Goal: Navigation & Orientation: Find specific page/section

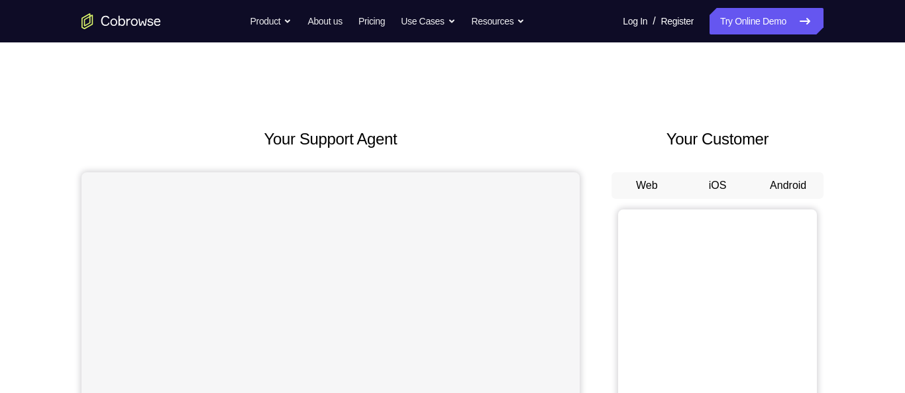
click at [772, 185] on button "Android" at bounding box center [788, 185] width 71 height 27
click at [789, 185] on button "Android" at bounding box center [788, 185] width 71 height 27
click at [663, 186] on button "Web" at bounding box center [647, 185] width 71 height 27
click at [773, 184] on button "Android" at bounding box center [788, 185] width 71 height 27
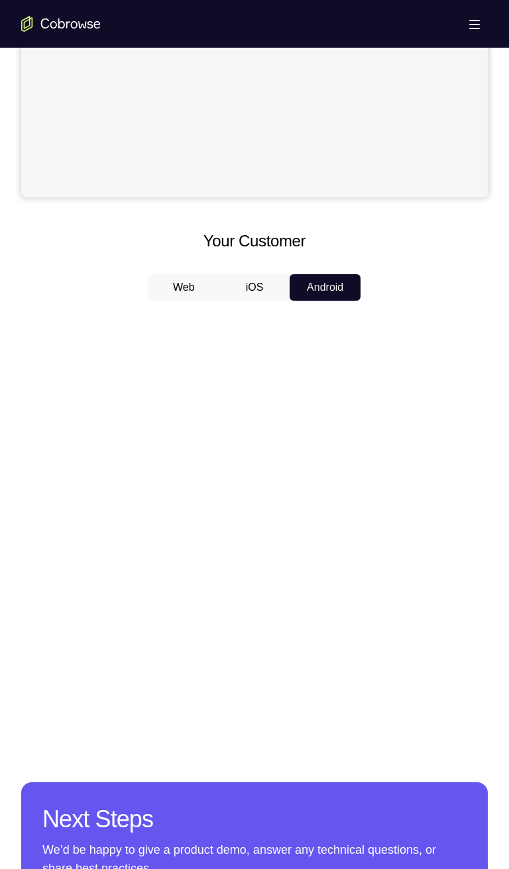
scroll to position [429, 0]
click at [259, 287] on button "iOS" at bounding box center [254, 288] width 71 height 27
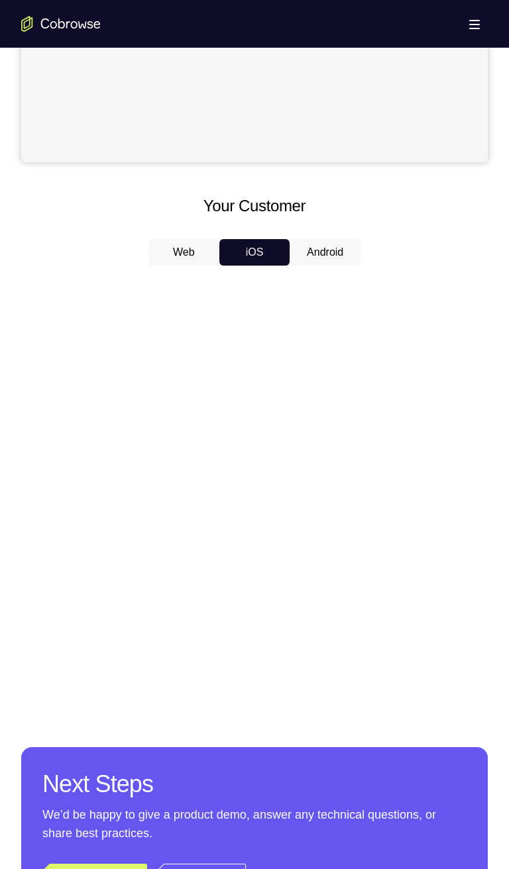
scroll to position [431, 0]
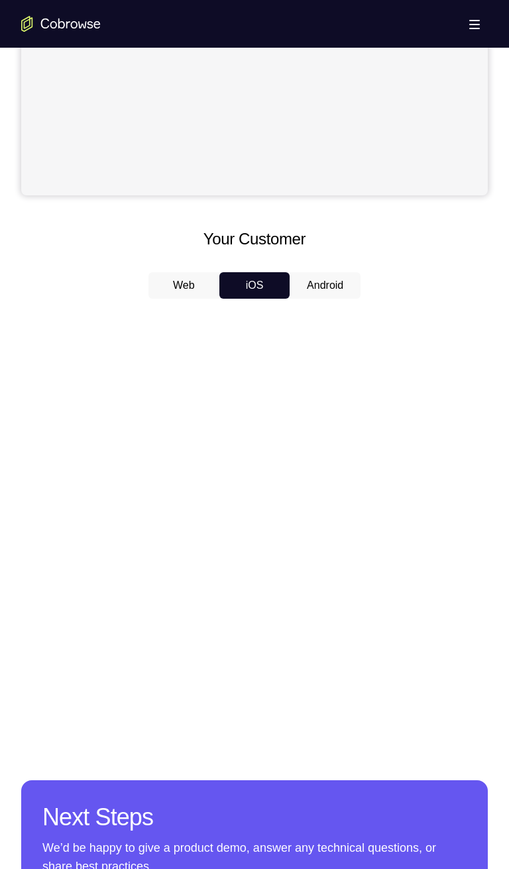
click at [327, 280] on button "Android" at bounding box center [325, 285] width 71 height 27
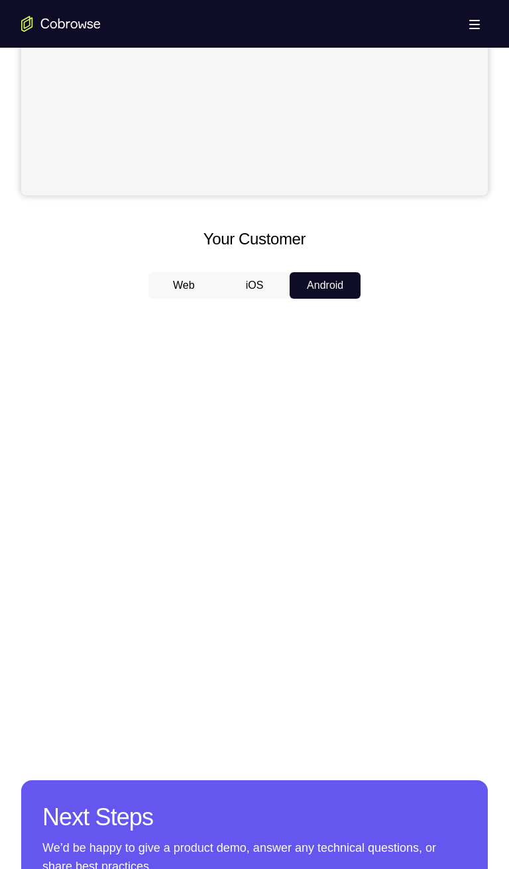
click at [248, 290] on button "iOS" at bounding box center [254, 285] width 71 height 27
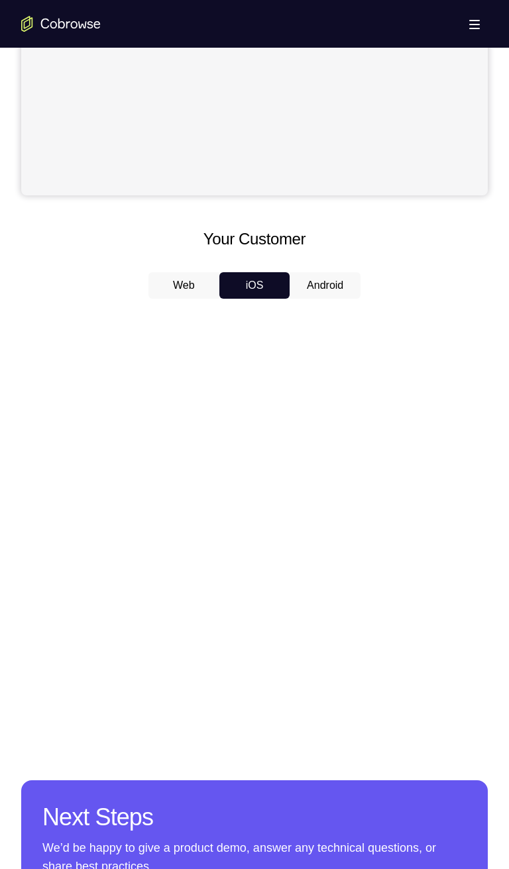
click at [326, 289] on button "Android" at bounding box center [325, 285] width 71 height 27
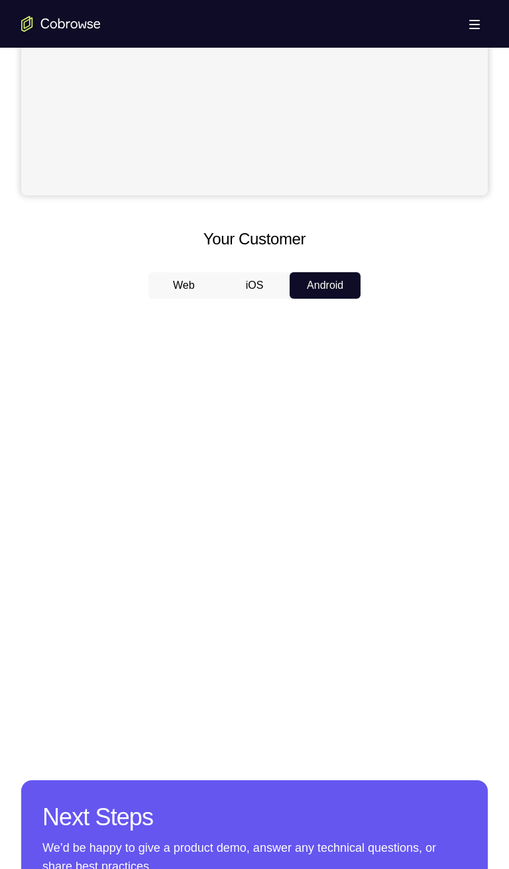
click at [263, 289] on button "iOS" at bounding box center [254, 285] width 71 height 27
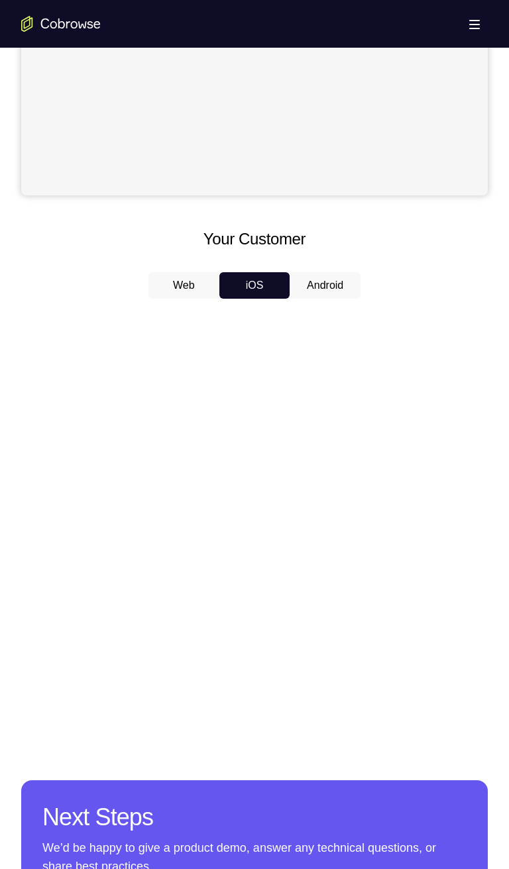
click at [323, 288] on button "Android" at bounding box center [325, 285] width 71 height 27
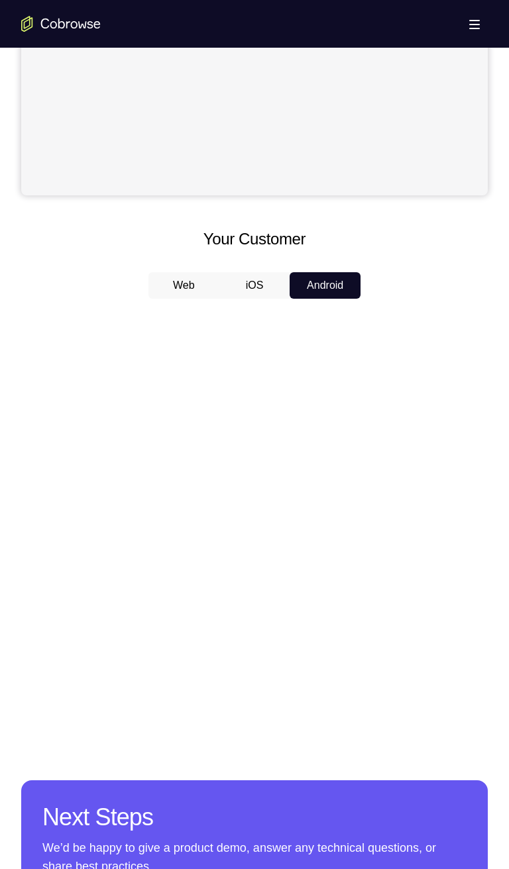
click at [262, 288] on button "iOS" at bounding box center [254, 285] width 71 height 27
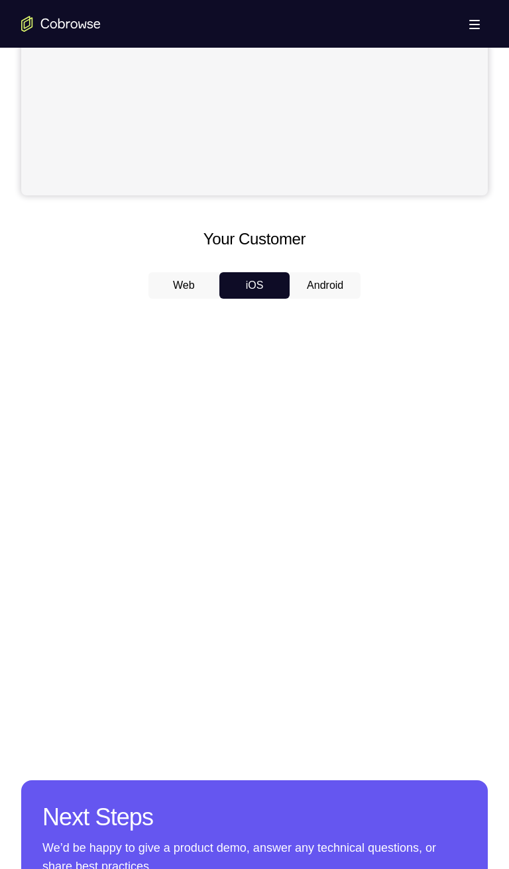
click at [329, 288] on button "Android" at bounding box center [325, 285] width 71 height 27
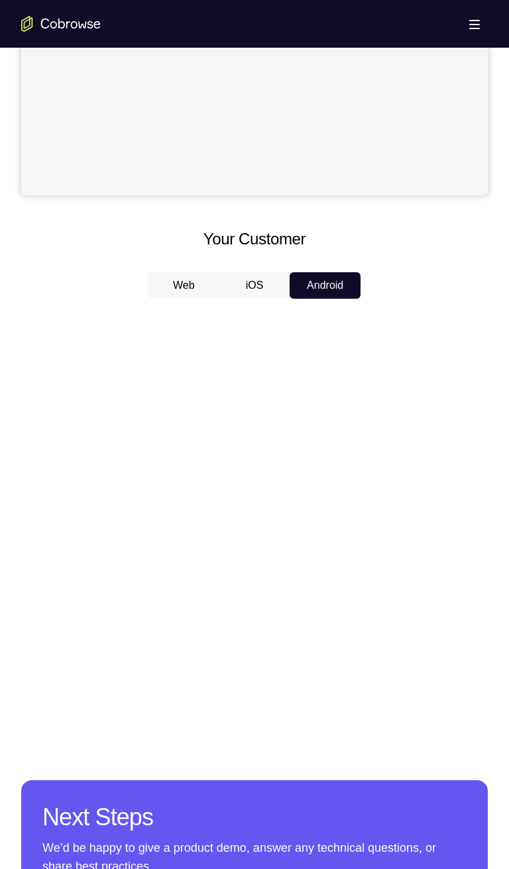
click at [252, 290] on button "iOS" at bounding box center [254, 285] width 71 height 27
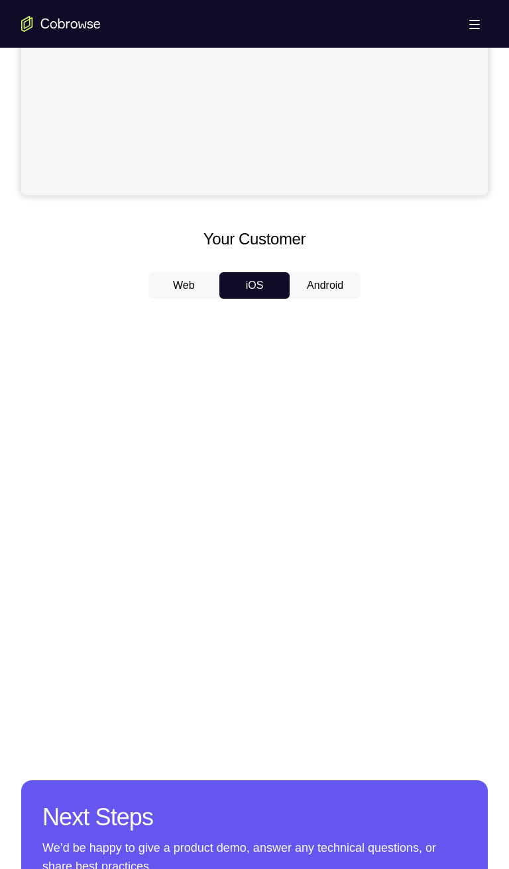
click at [321, 289] on button "Android" at bounding box center [325, 285] width 71 height 27
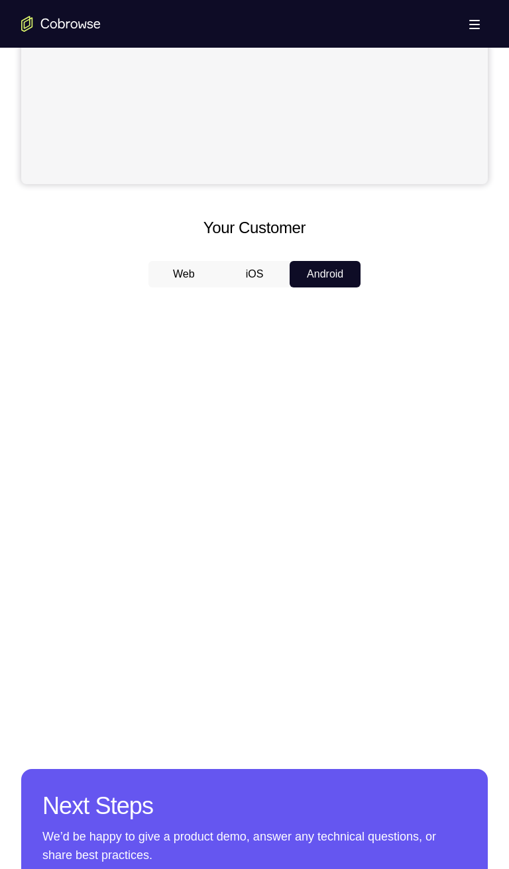
scroll to position [445, 0]
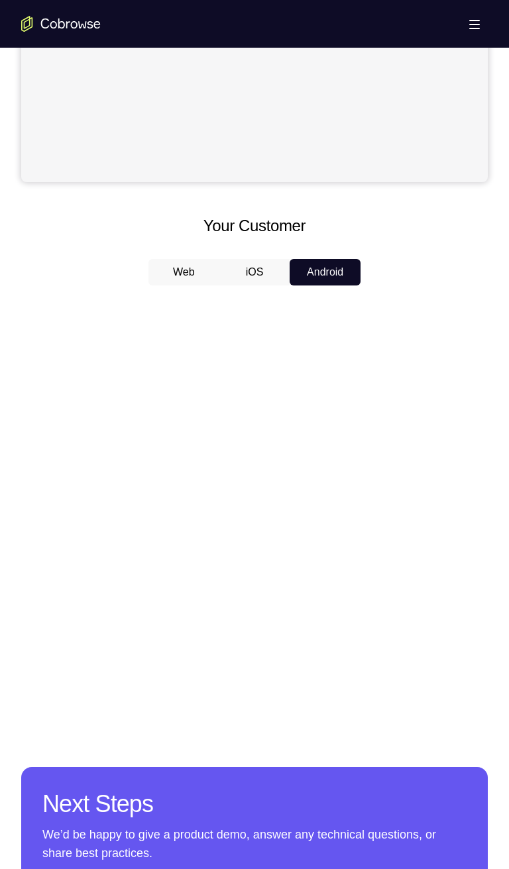
click at [272, 272] on button "iOS" at bounding box center [254, 272] width 71 height 27
click at [329, 277] on button "Android" at bounding box center [325, 272] width 71 height 27
click at [261, 269] on button "iOS" at bounding box center [254, 272] width 71 height 27
click at [325, 276] on button "Android" at bounding box center [325, 272] width 71 height 27
click at [260, 272] on button "iOS" at bounding box center [254, 272] width 71 height 27
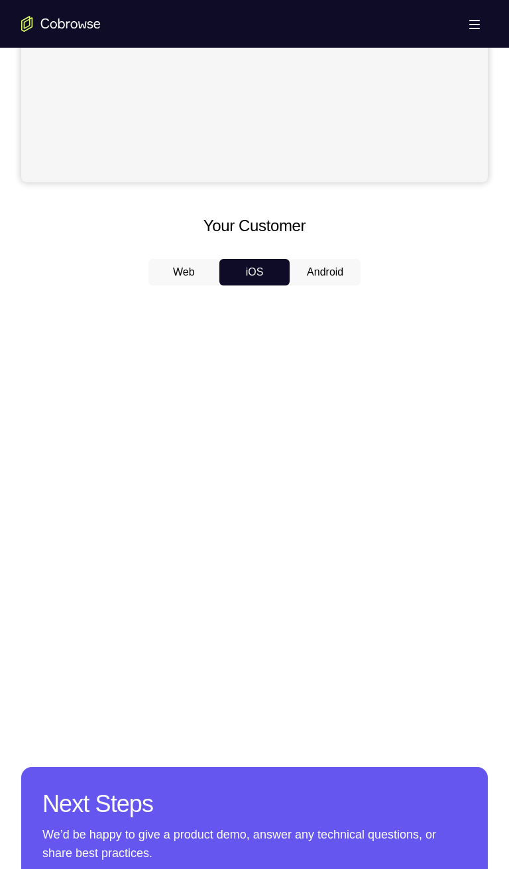
click at [315, 276] on button "Android" at bounding box center [325, 272] width 71 height 27
click at [263, 274] on button "iOS" at bounding box center [254, 272] width 71 height 27
click at [305, 272] on button "Android" at bounding box center [325, 272] width 71 height 27
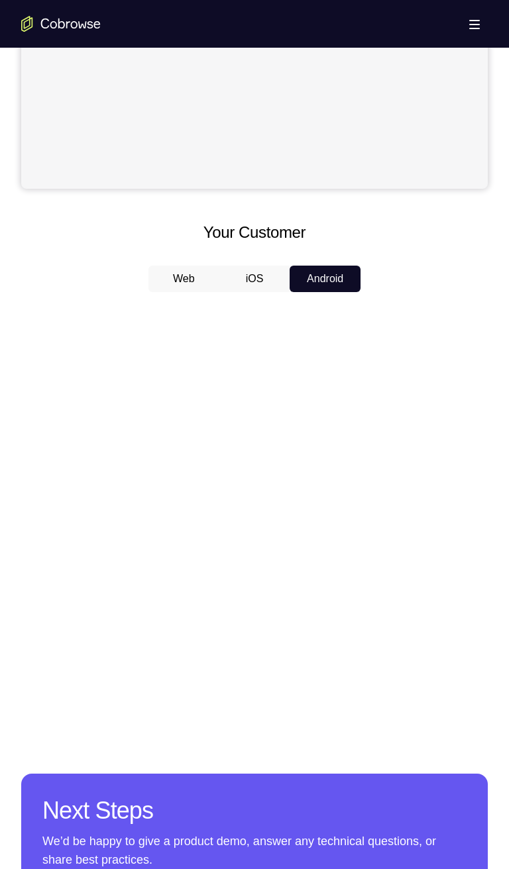
scroll to position [427, 0]
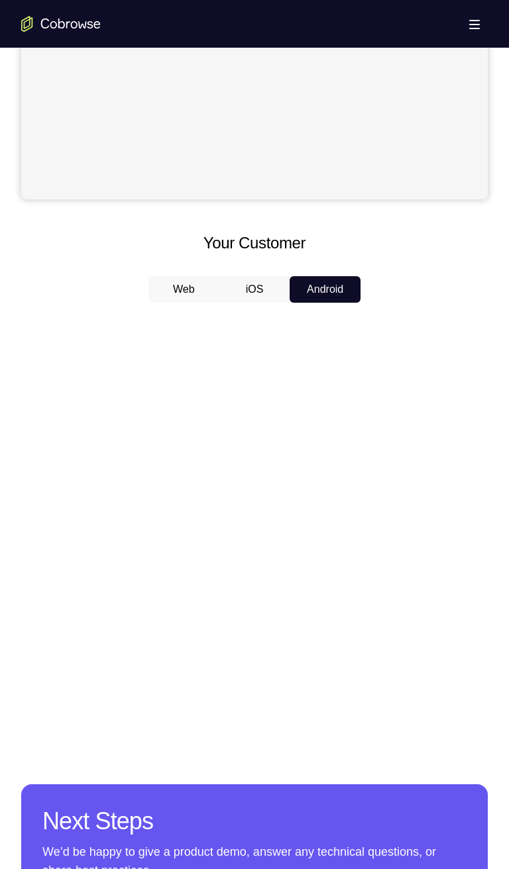
click at [257, 285] on button "iOS" at bounding box center [254, 289] width 71 height 27
click at [317, 294] on button "Android" at bounding box center [325, 289] width 71 height 27
click at [260, 294] on button "iOS" at bounding box center [254, 289] width 71 height 27
click at [321, 291] on button "Android" at bounding box center [325, 289] width 71 height 27
click at [259, 293] on button "iOS" at bounding box center [254, 289] width 71 height 27
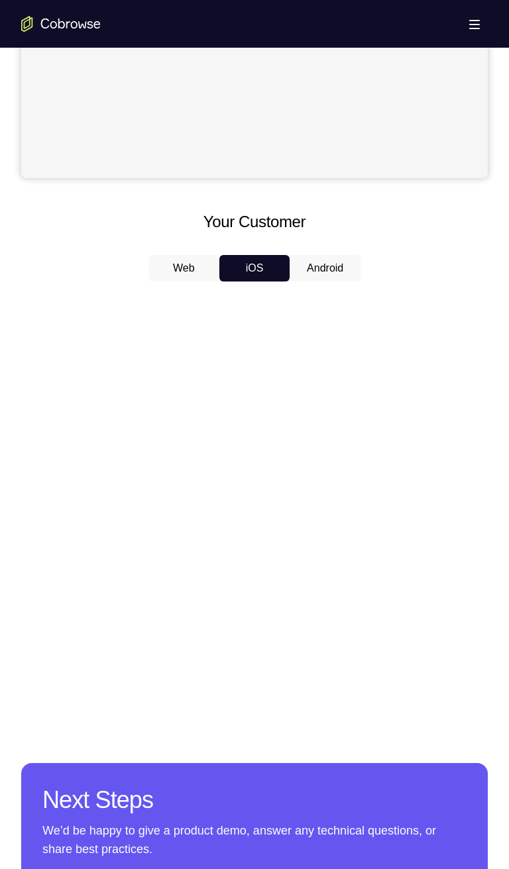
scroll to position [448, 0]
click at [261, 272] on button "iOS" at bounding box center [254, 269] width 71 height 27
click at [326, 274] on button "Android" at bounding box center [325, 269] width 71 height 27
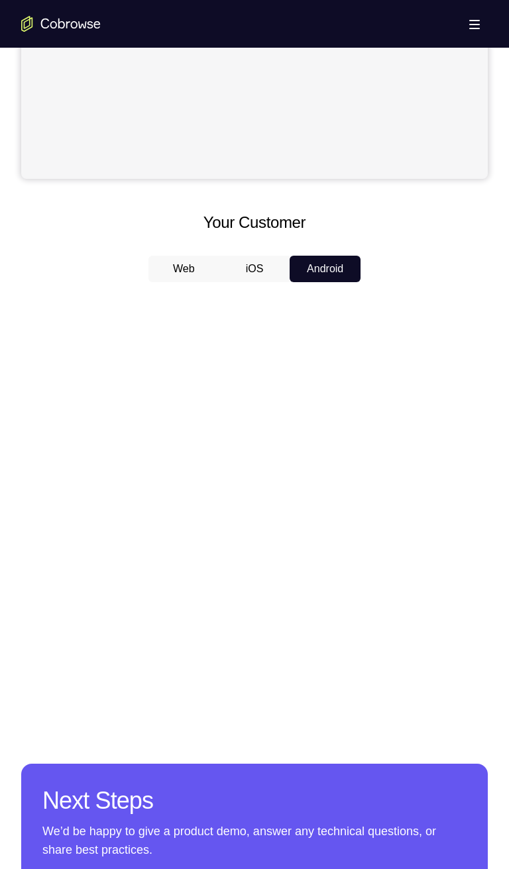
click at [272, 272] on button "iOS" at bounding box center [254, 269] width 71 height 27
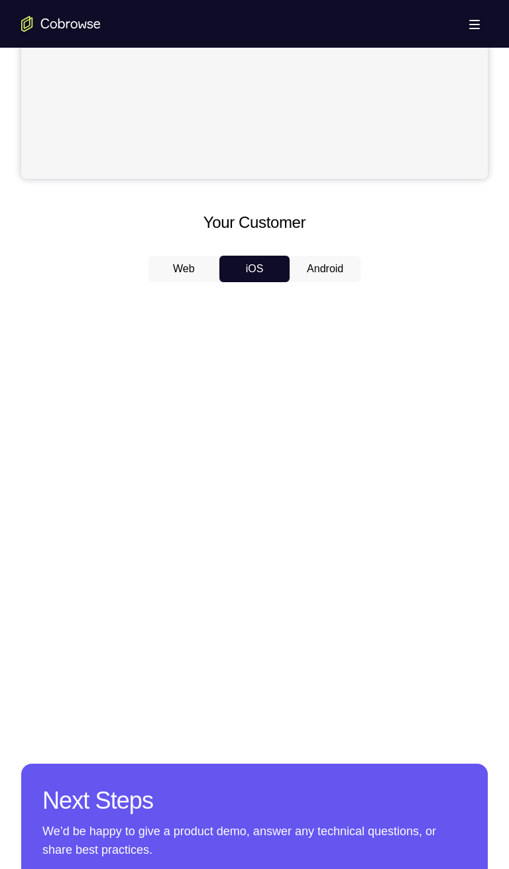
click at [322, 274] on button "Android" at bounding box center [325, 269] width 71 height 27
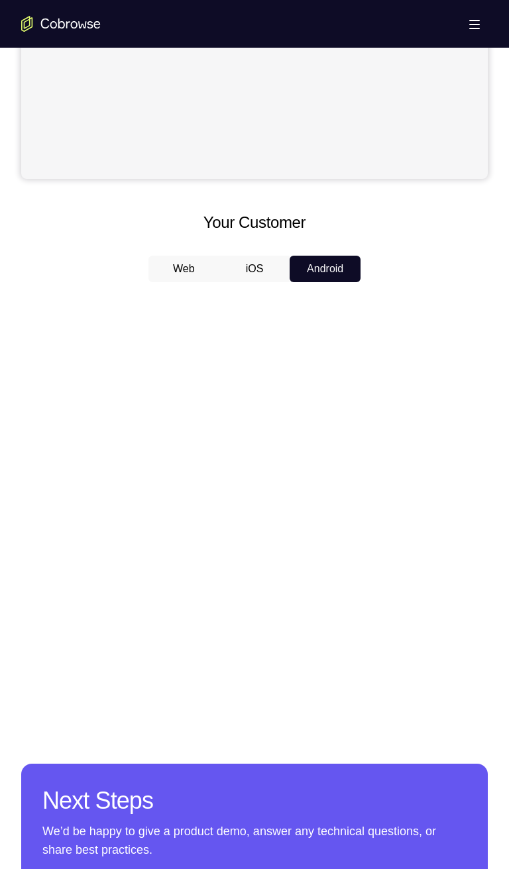
click at [271, 281] on button "iOS" at bounding box center [254, 269] width 71 height 27
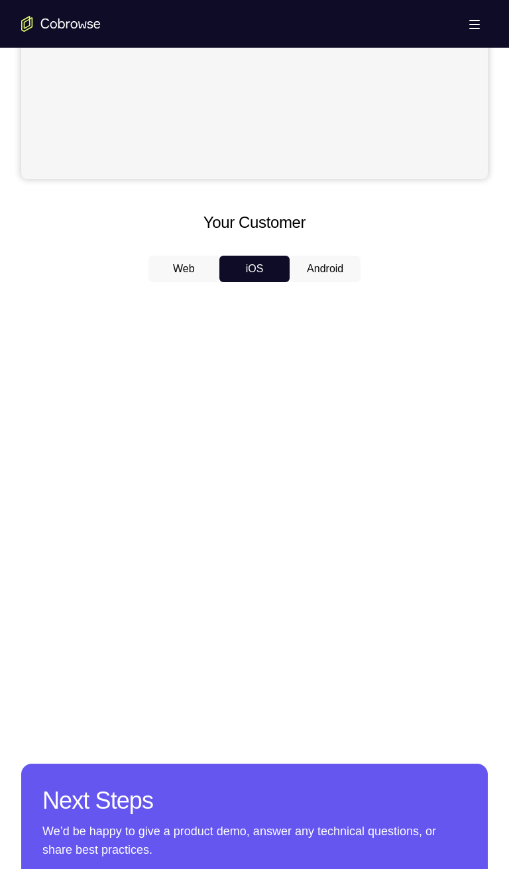
click at [323, 281] on button "Android" at bounding box center [325, 269] width 71 height 27
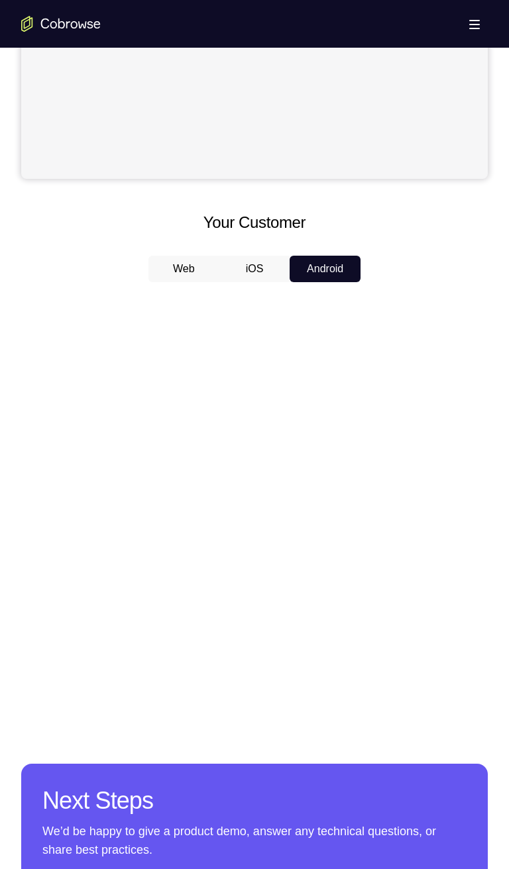
click at [263, 272] on button "iOS" at bounding box center [254, 269] width 71 height 27
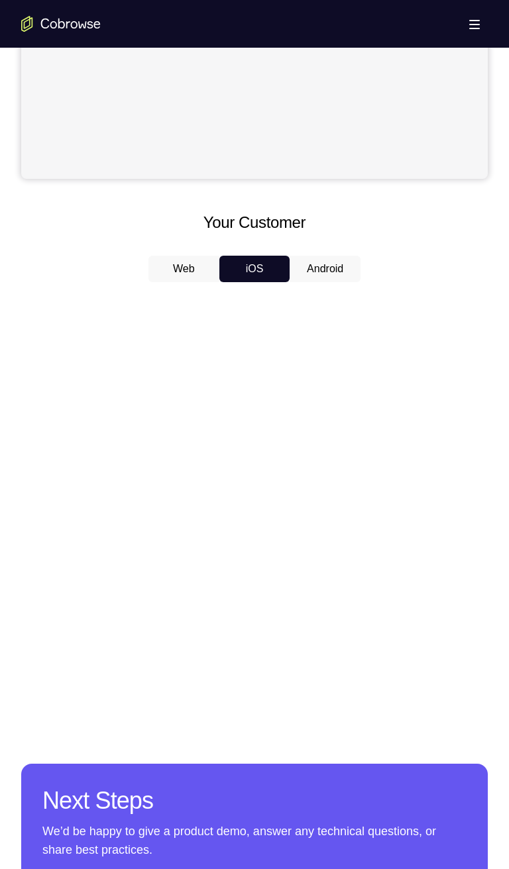
click at [326, 274] on button "Android" at bounding box center [325, 269] width 71 height 27
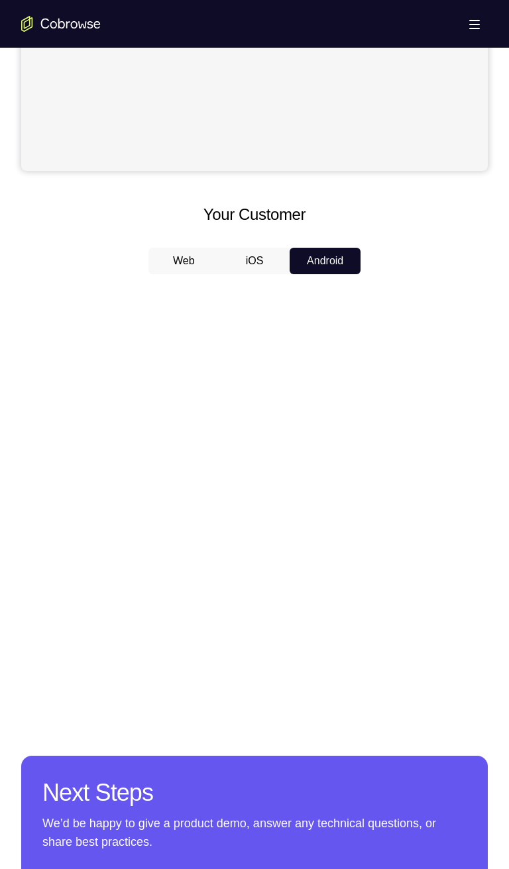
scroll to position [476, 0]
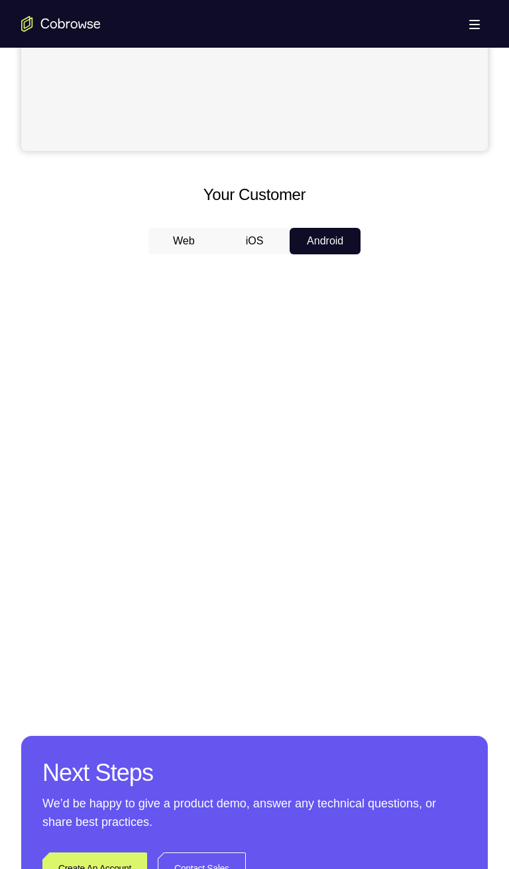
click at [250, 239] on button "iOS" at bounding box center [254, 241] width 71 height 27
